Goal: Information Seeking & Learning: Learn about a topic

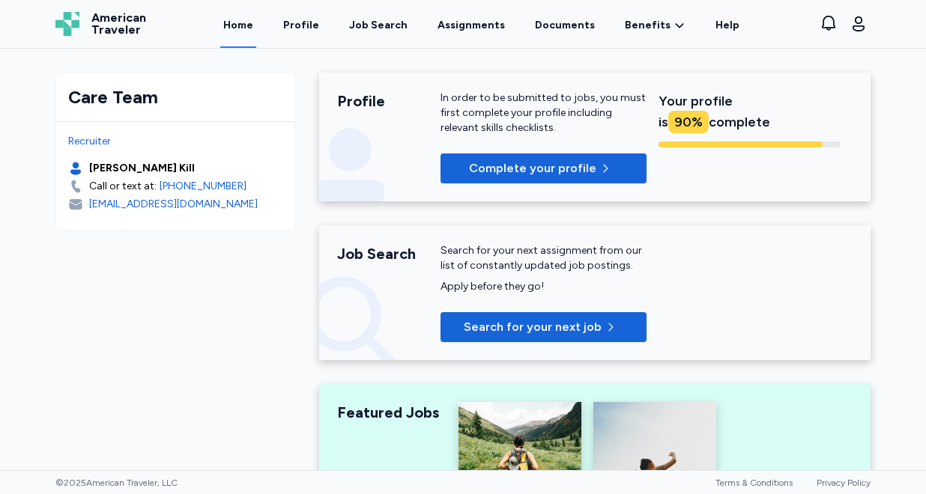
click at [386, 27] on div "Job Search" at bounding box center [378, 25] width 58 height 15
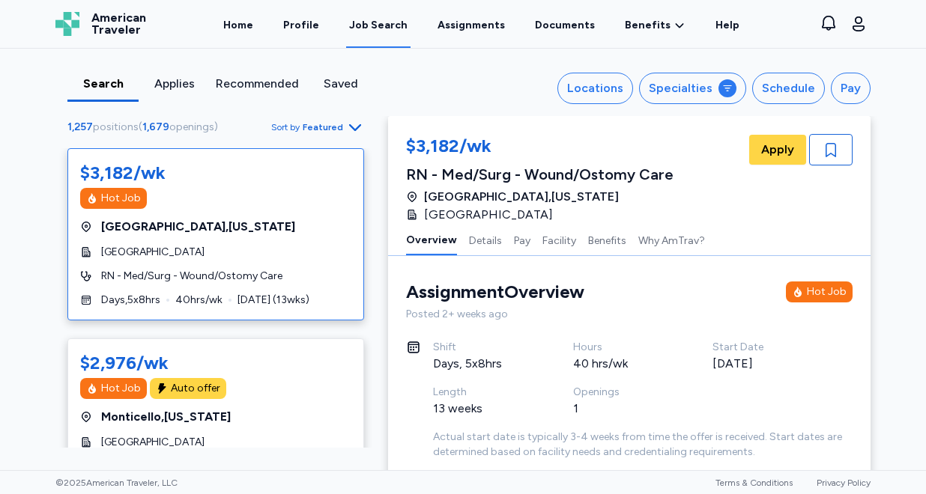
click at [608, 97] on button "Locations" at bounding box center [595, 88] width 76 height 31
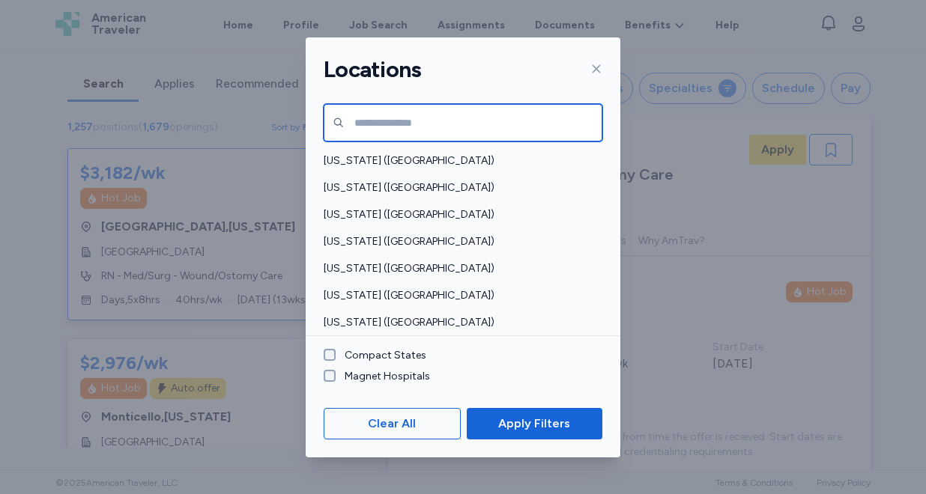
click at [551, 125] on input "text" at bounding box center [462, 122] width 279 height 37
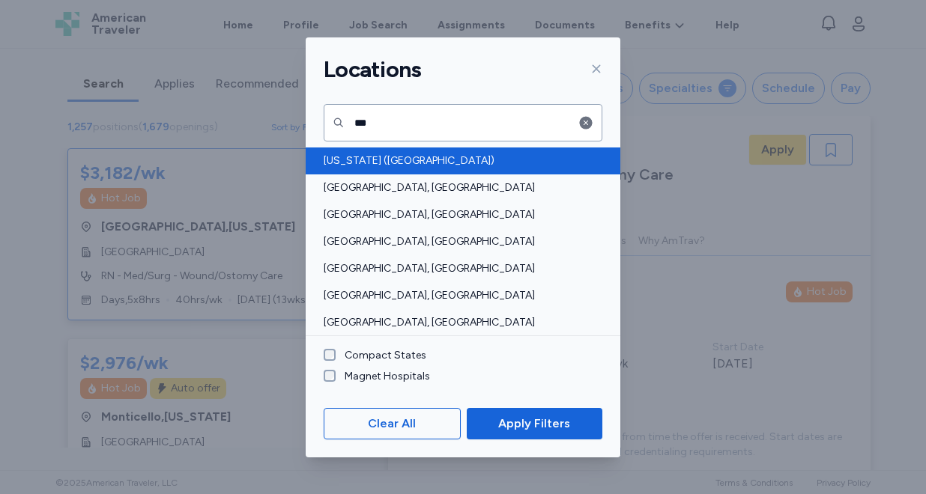
drag, startPoint x: 0, startPoint y: 0, endPoint x: 440, endPoint y: 159, distance: 468.0
click at [440, 159] on span "[US_STATE] ([GEOGRAPHIC_DATA])" at bounding box center [458, 161] width 270 height 15
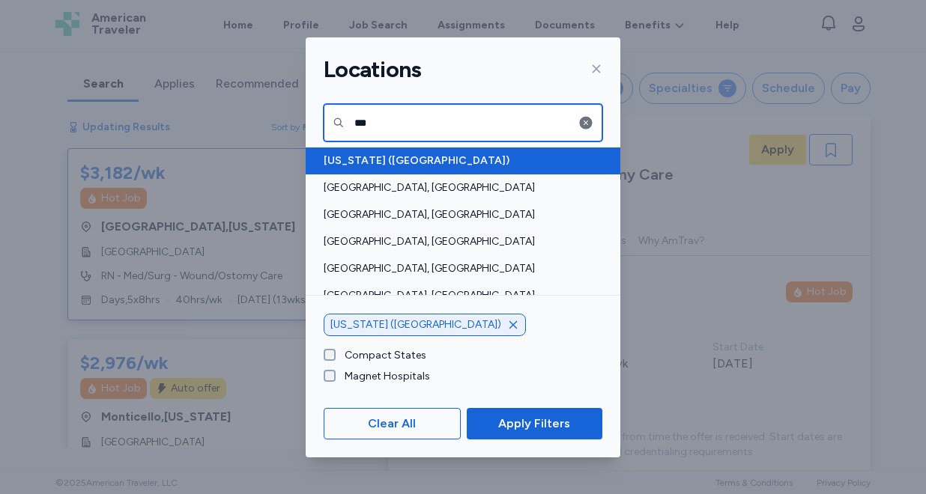
click at [428, 130] on input "***" at bounding box center [462, 122] width 279 height 37
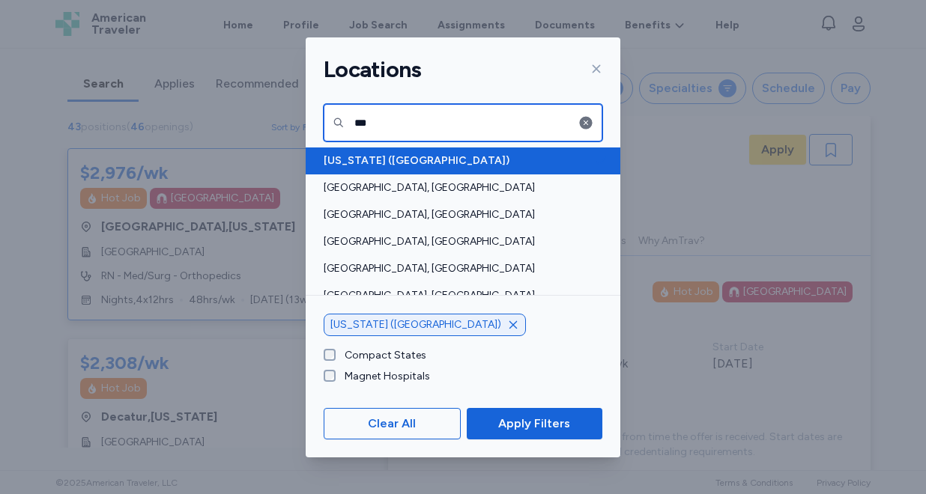
scroll to position [1, 0]
click at [416, 120] on input "***" at bounding box center [462, 122] width 279 height 37
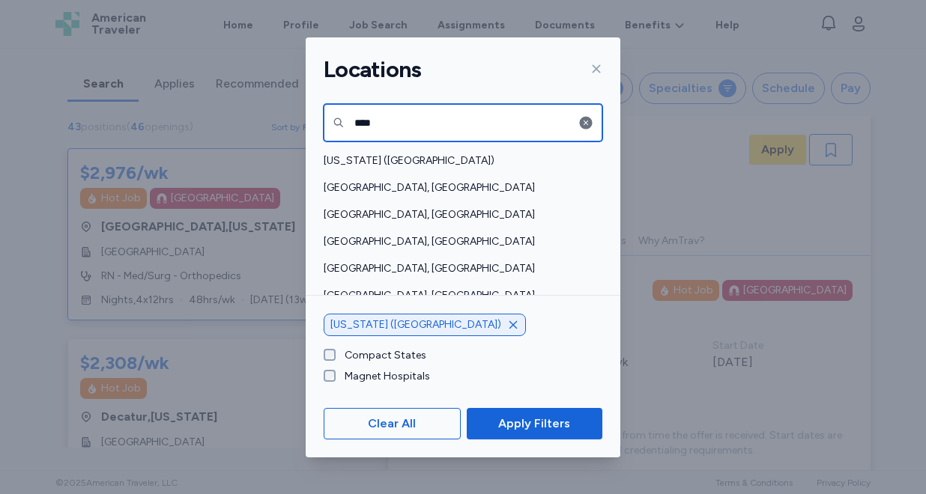
type input "****"
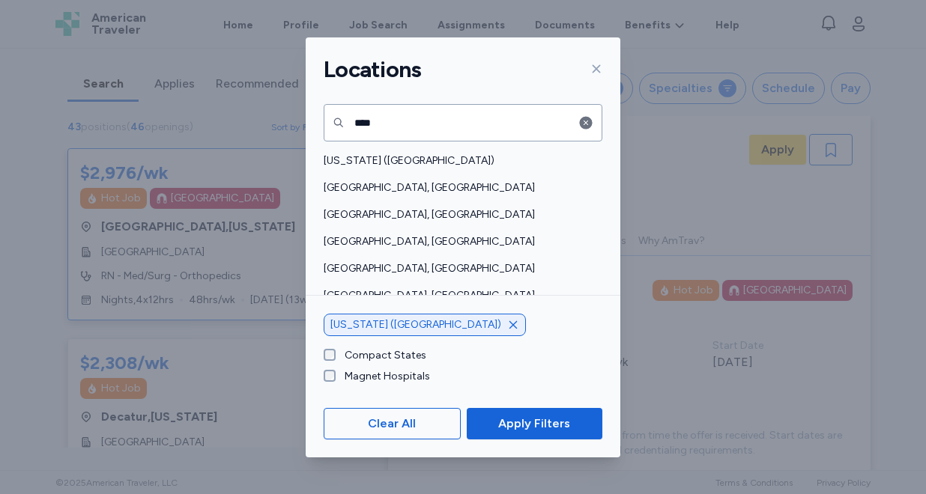
click at [377, 162] on span "[US_STATE] ([GEOGRAPHIC_DATA])" at bounding box center [458, 161] width 270 height 15
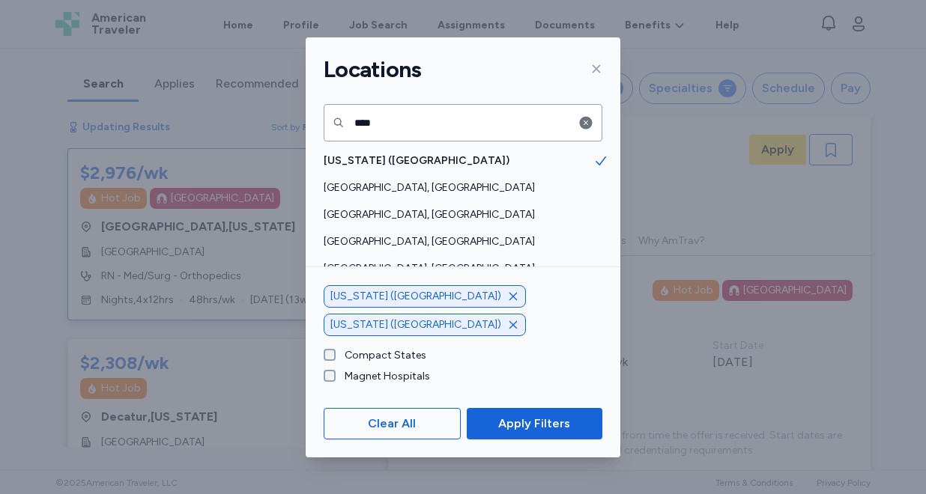
click at [377, 162] on span "[US_STATE] ([GEOGRAPHIC_DATA])" at bounding box center [458, 161] width 270 height 15
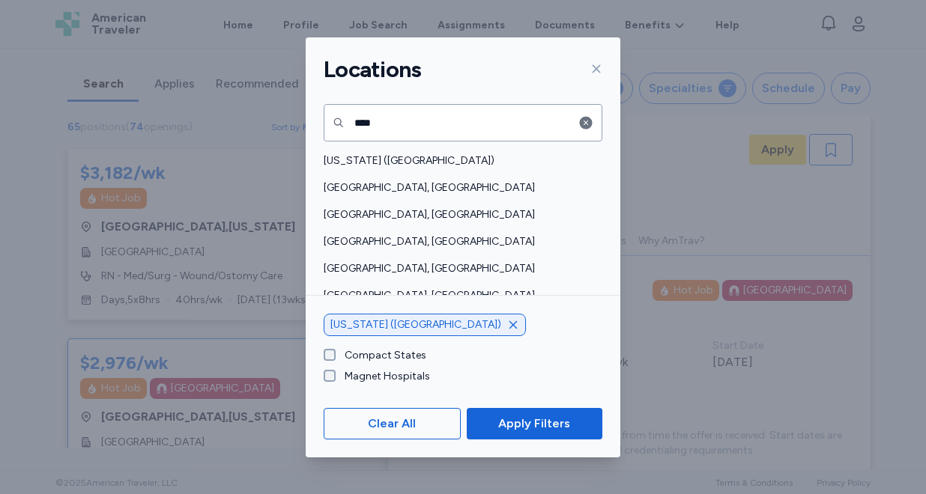
click at [372, 187] on span "[GEOGRAPHIC_DATA], [GEOGRAPHIC_DATA]" at bounding box center [458, 187] width 270 height 15
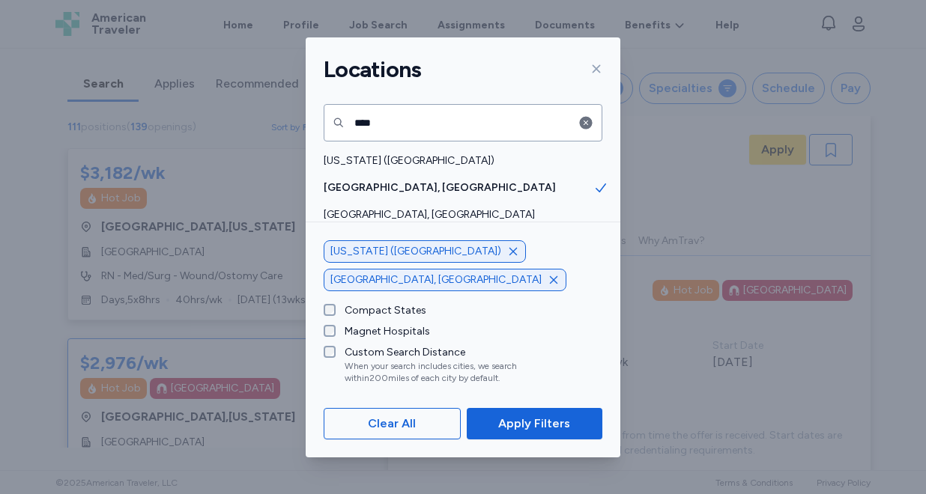
click at [524, 424] on span "Apply Filters" at bounding box center [534, 424] width 72 height 18
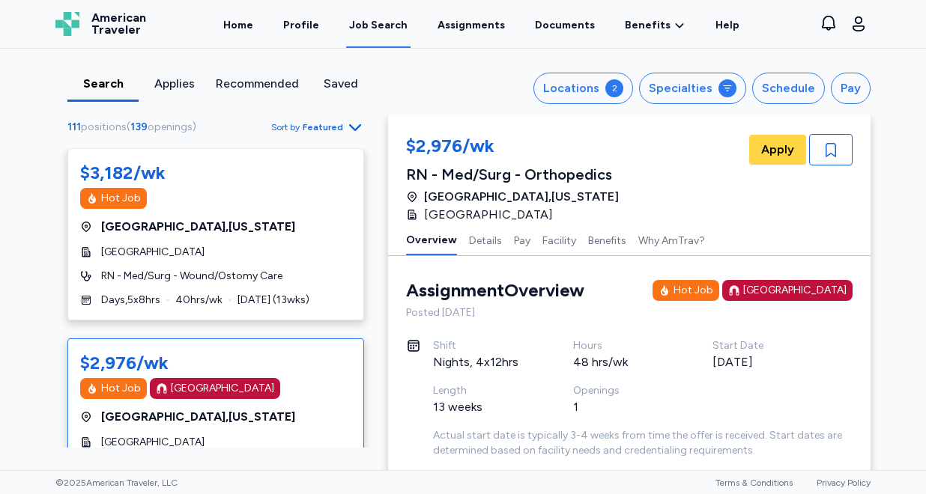
click at [311, 128] on span "Featured" at bounding box center [323, 127] width 40 height 12
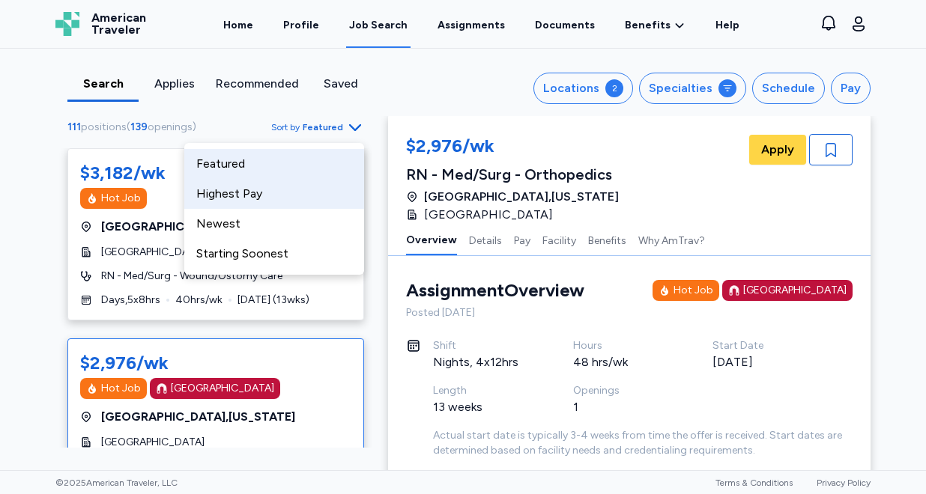
drag, startPoint x: 440, startPoint y: 159, endPoint x: 305, endPoint y: 195, distance: 140.2
click at [305, 195] on div "Highest Pay" at bounding box center [274, 194] width 180 height 30
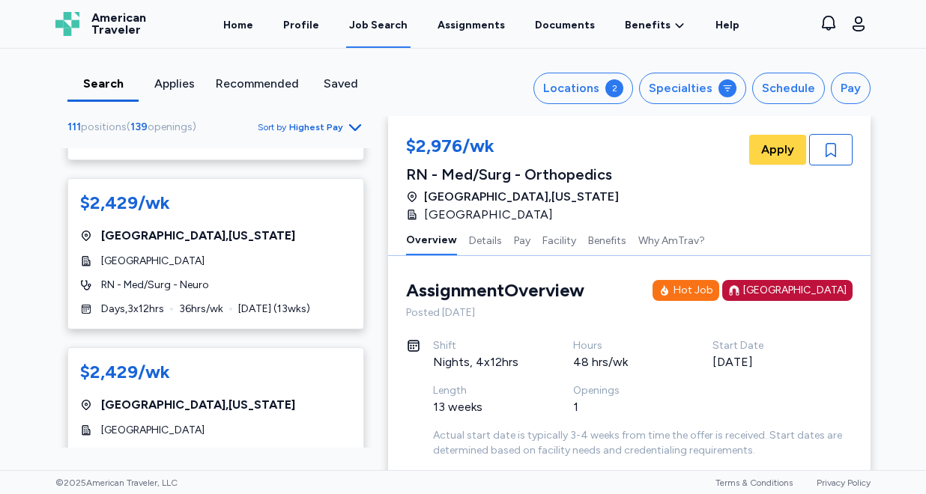
scroll to position [4673, 0]
